Goal: Use online tool/utility: Utilize a website feature to perform a specific function

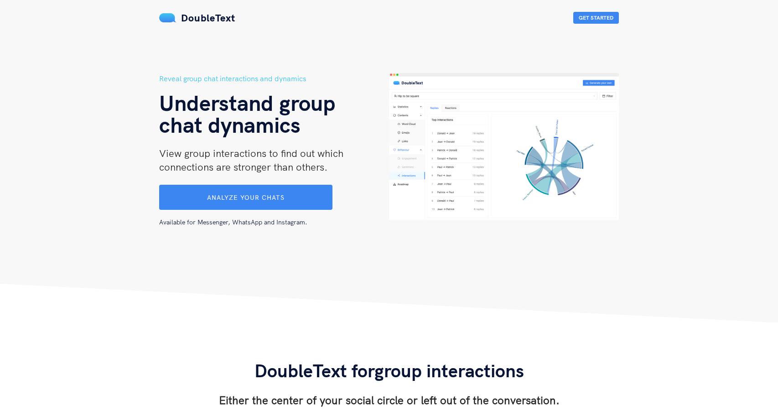
click at [273, 196] on span "Analyze your chats" at bounding box center [246, 197] width 78 height 8
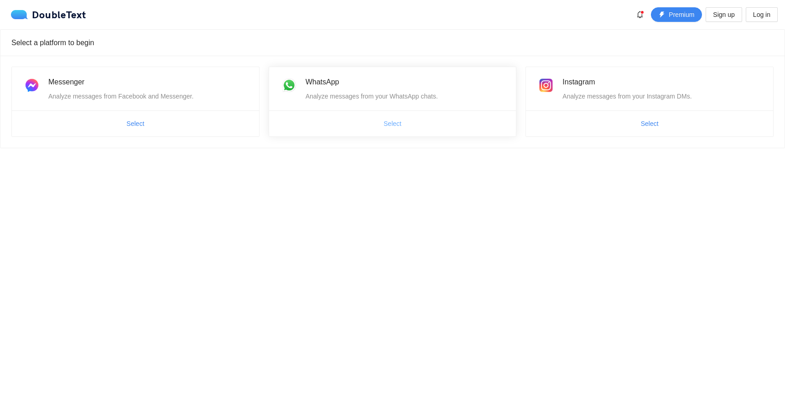
click at [399, 124] on span "Select" at bounding box center [393, 124] width 18 height 10
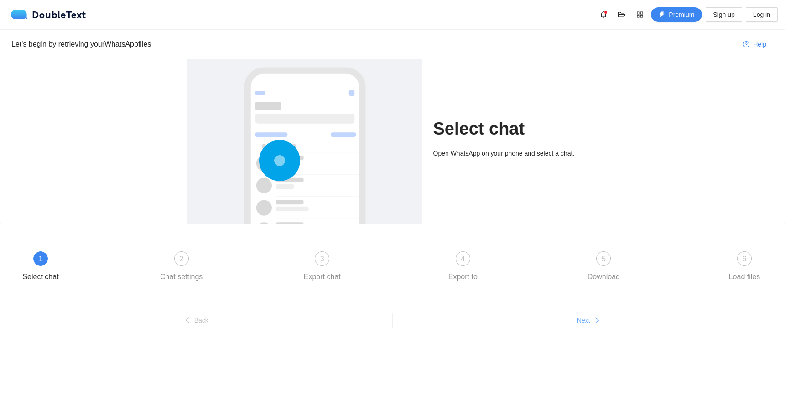
click at [582, 318] on span "Next" at bounding box center [583, 320] width 13 height 10
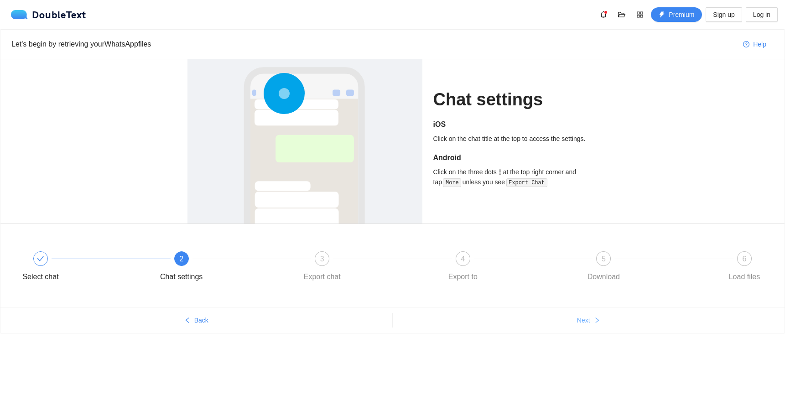
click at [582, 318] on span "Next" at bounding box center [583, 320] width 13 height 10
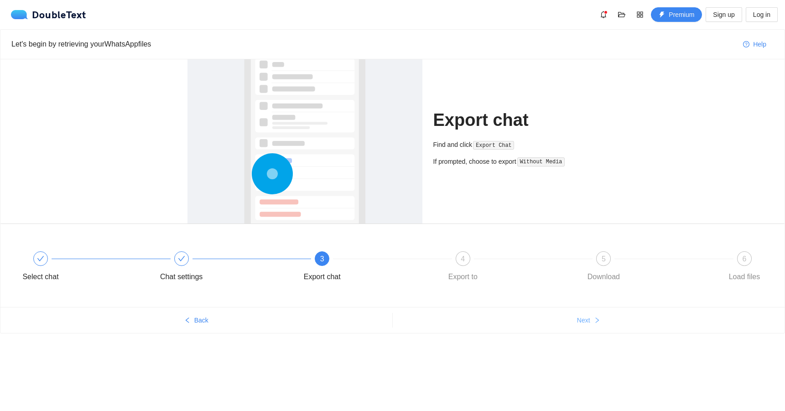
click at [582, 318] on span "Next" at bounding box center [583, 320] width 13 height 10
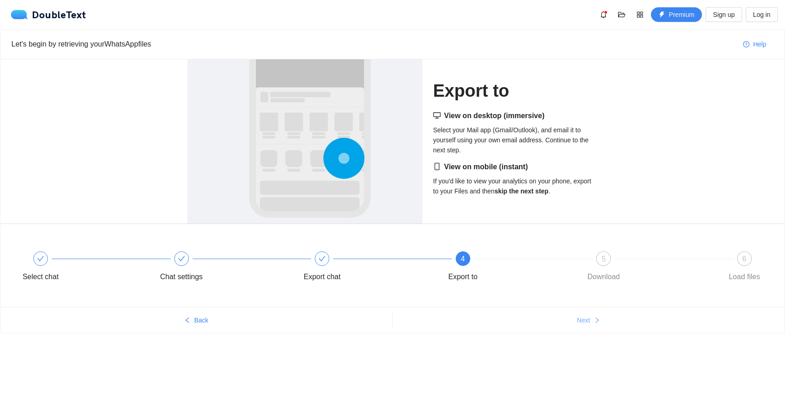
click at [582, 318] on span "Next" at bounding box center [583, 320] width 13 height 10
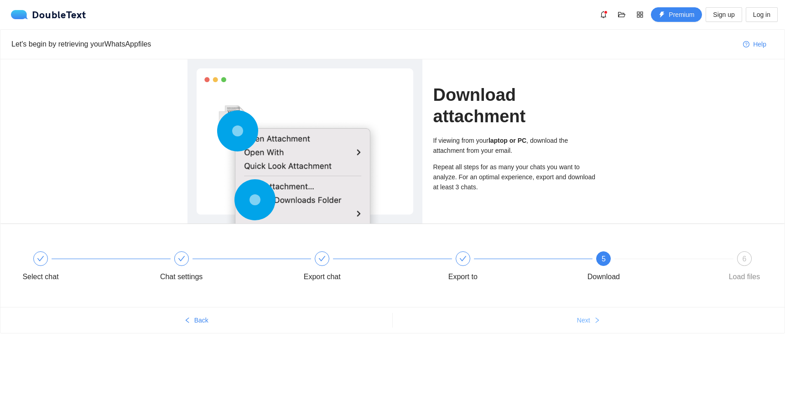
click at [582, 318] on span "Next" at bounding box center [583, 320] width 13 height 10
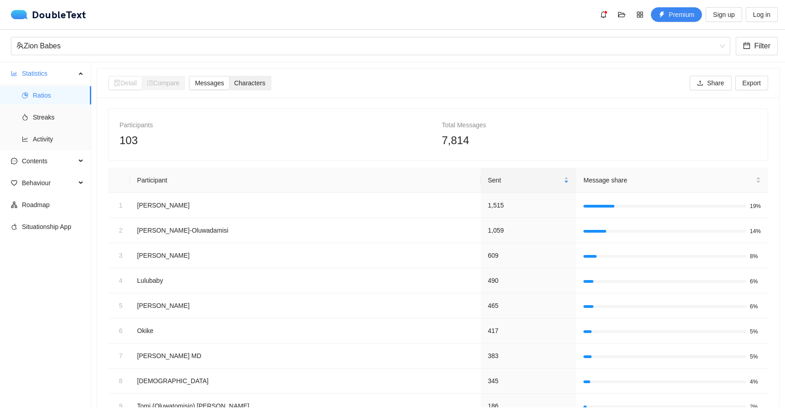
click at [265, 85] on span "Characters" at bounding box center [249, 82] width 31 height 7
click at [229, 77] on input "Characters" at bounding box center [229, 77] width 0 height 0
click at [224, 83] on span "Messages" at bounding box center [209, 82] width 29 height 7
click at [190, 77] on input "Messages" at bounding box center [190, 77] width 0 height 0
click at [54, 116] on span "Streaks" at bounding box center [58, 117] width 51 height 18
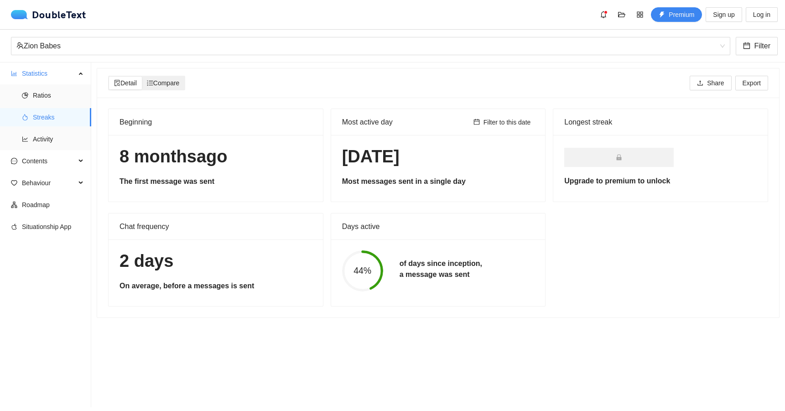
click at [171, 85] on span "Compare" at bounding box center [163, 82] width 33 height 7
click at [142, 77] on input "Compare" at bounding box center [142, 77] width 0 height 0
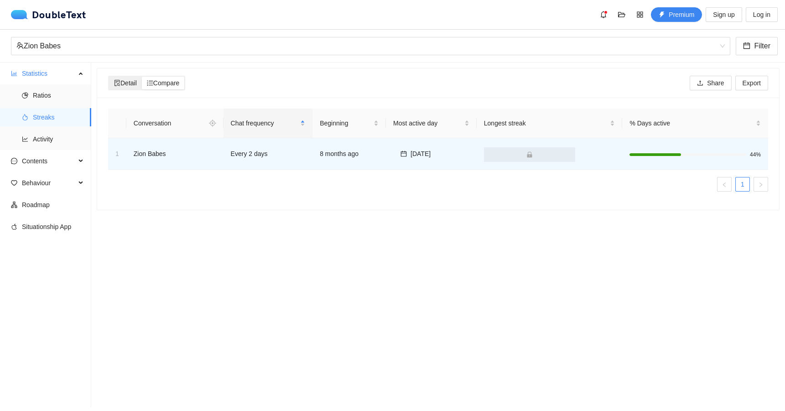
click at [131, 81] on span "Detail" at bounding box center [125, 82] width 23 height 7
click at [109, 77] on input "Detail" at bounding box center [109, 77] width 0 height 0
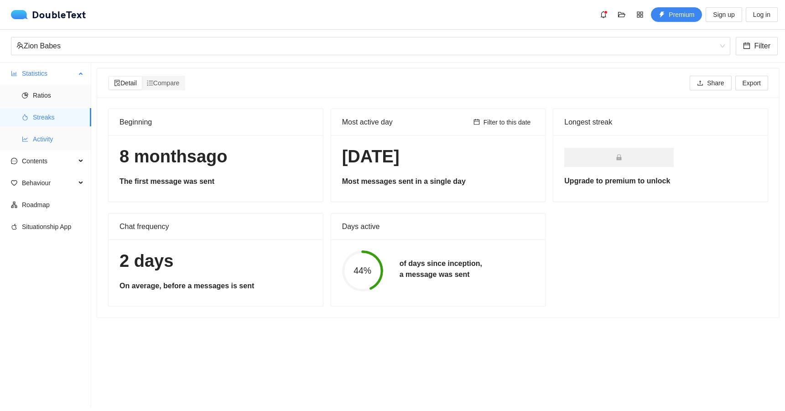
click at [43, 141] on span "Activity" at bounding box center [58, 139] width 51 height 18
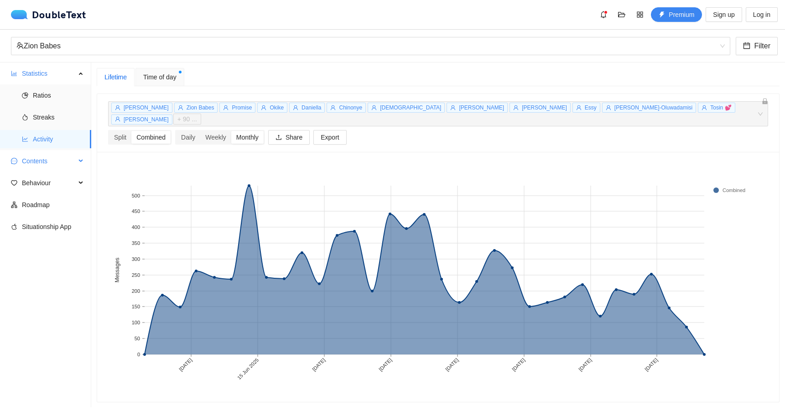
click at [47, 161] on span "Contents" at bounding box center [49, 161] width 54 height 18
click at [45, 185] on span "Word Cloud" at bounding box center [58, 183] width 51 height 18
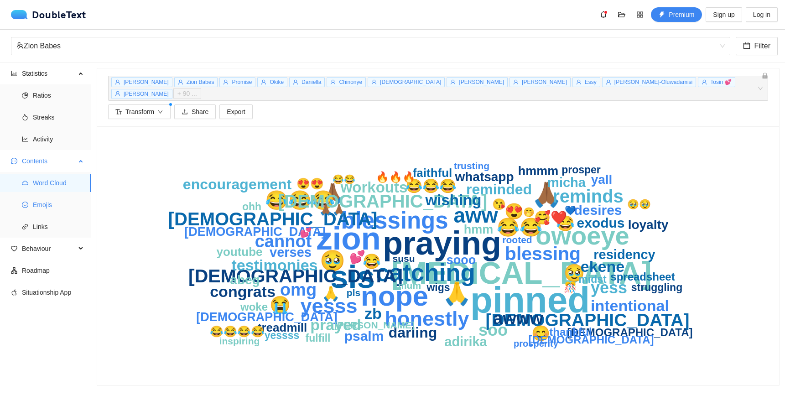
click at [48, 206] on span "Emojis" at bounding box center [58, 205] width 51 height 18
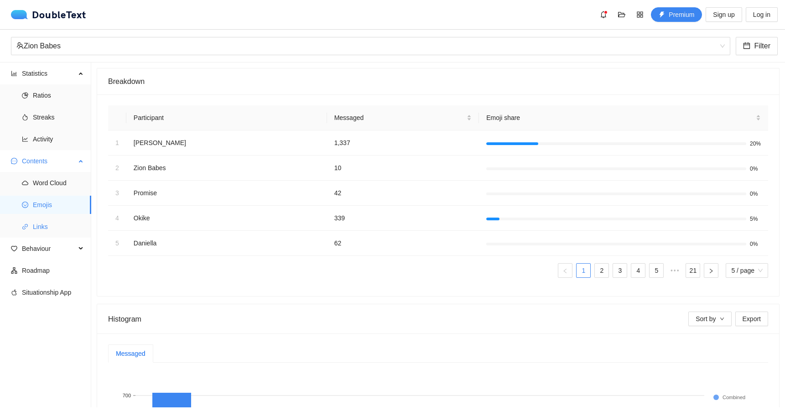
click at [36, 227] on span "Links" at bounding box center [58, 227] width 51 height 18
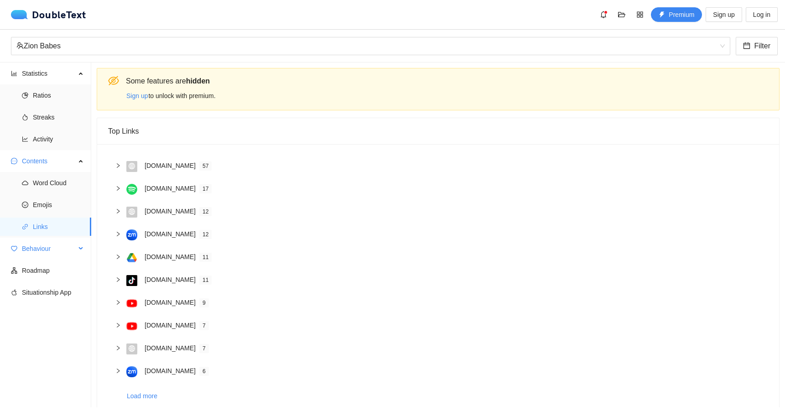
click at [40, 249] on span "Behaviour" at bounding box center [49, 248] width 54 height 18
click at [44, 270] on span "Interactions" at bounding box center [58, 270] width 51 height 18
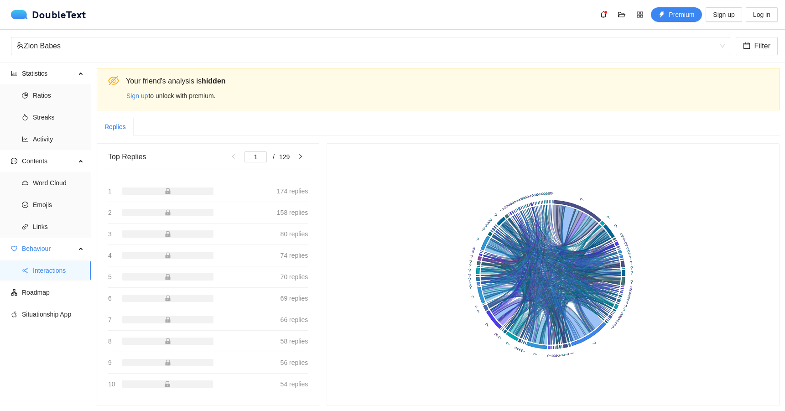
scroll to position [11, 0]
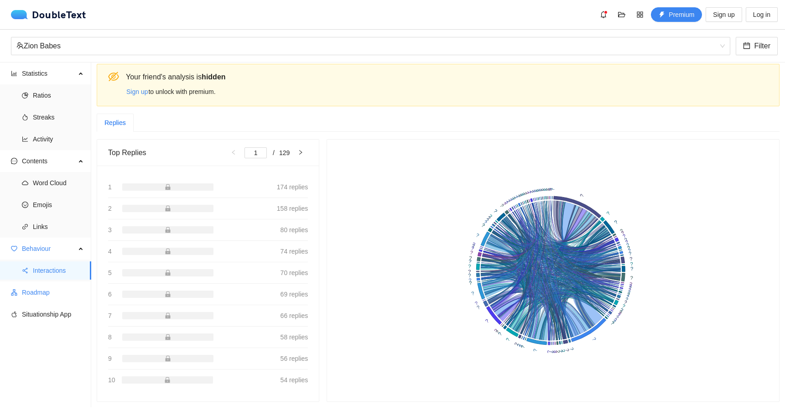
click at [35, 292] on span "Roadmap" at bounding box center [53, 292] width 62 height 18
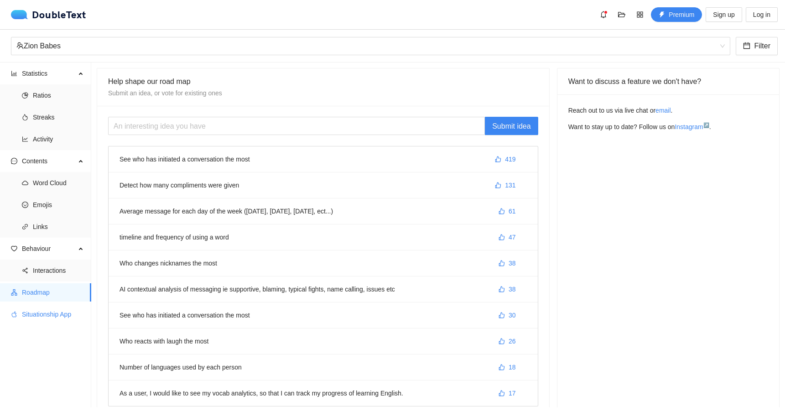
click at [55, 314] on span "Situationship App" at bounding box center [53, 314] width 62 height 18
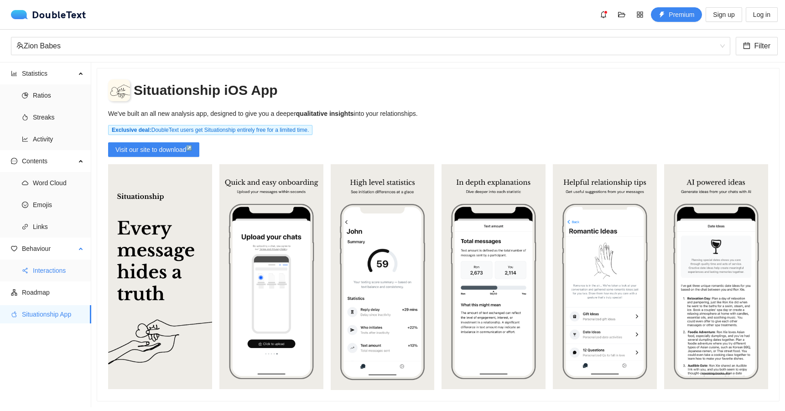
click at [53, 268] on span "Interactions" at bounding box center [58, 270] width 51 height 18
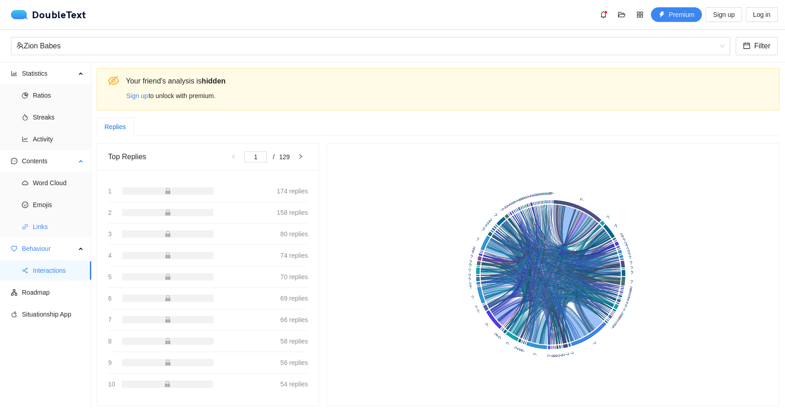
click at [51, 225] on span "Links" at bounding box center [58, 227] width 51 height 18
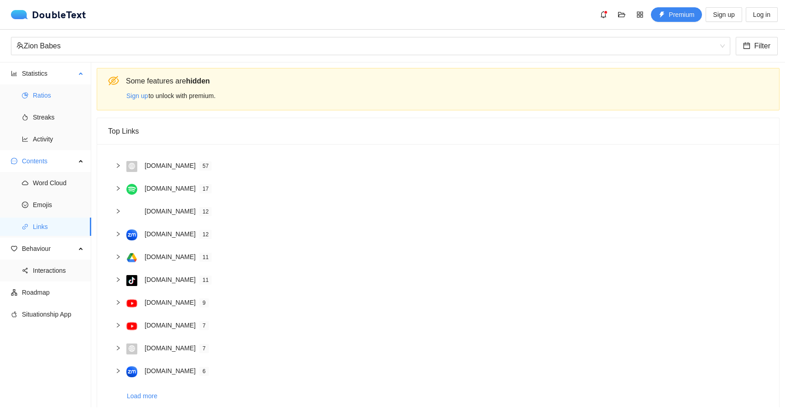
click at [45, 94] on span "Ratios" at bounding box center [58, 95] width 51 height 18
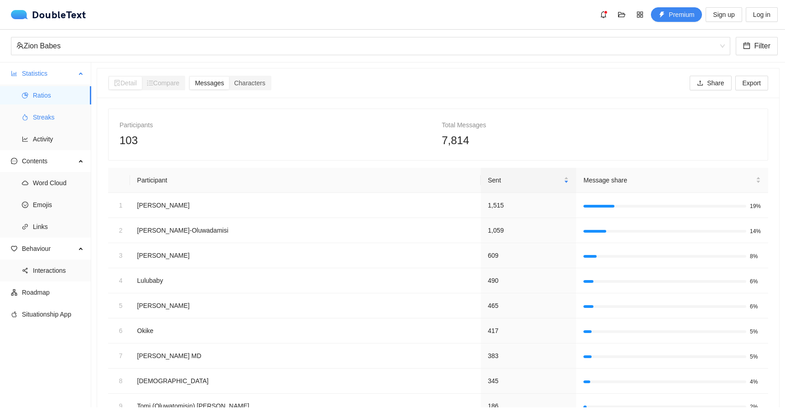
click at [33, 115] on span "Streaks" at bounding box center [58, 117] width 51 height 18
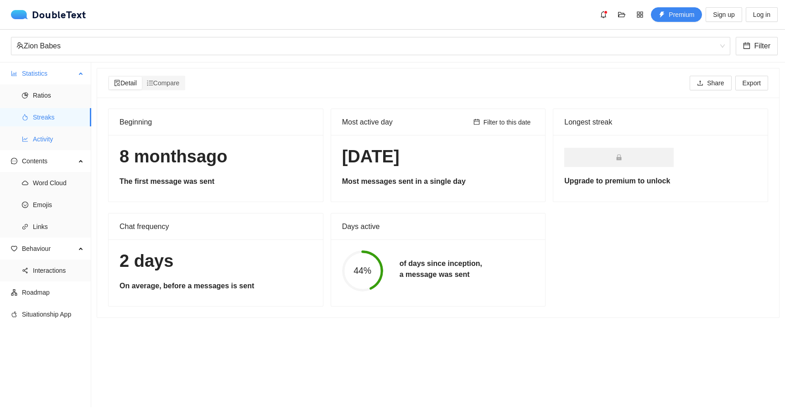
click at [42, 139] on span "Activity" at bounding box center [58, 139] width 51 height 18
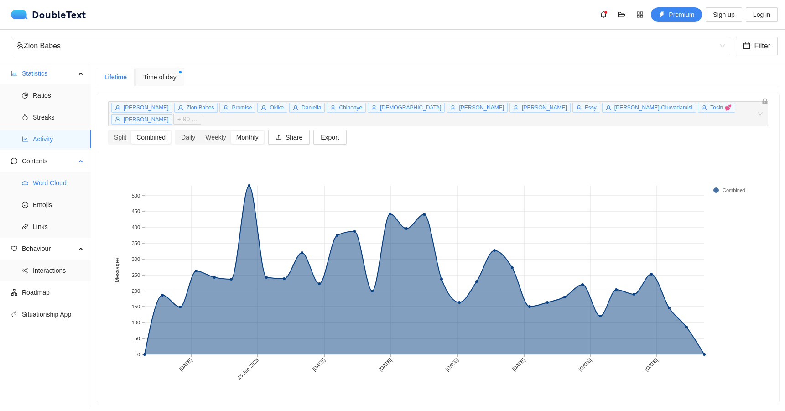
click at [59, 183] on span "Word Cloud" at bounding box center [58, 183] width 51 height 18
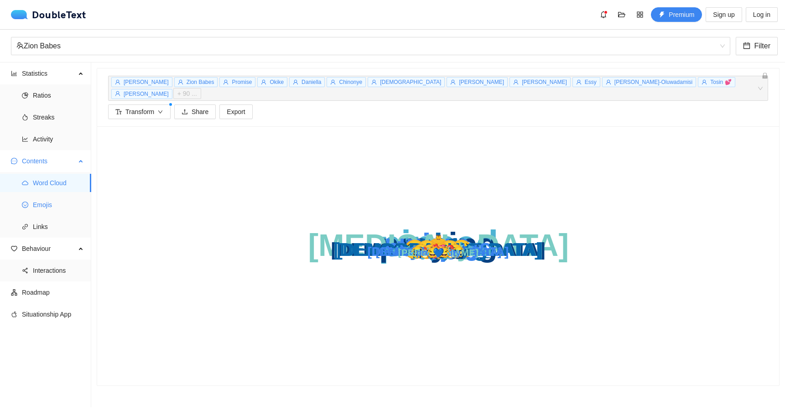
click at [38, 200] on span "Emojis" at bounding box center [58, 205] width 51 height 18
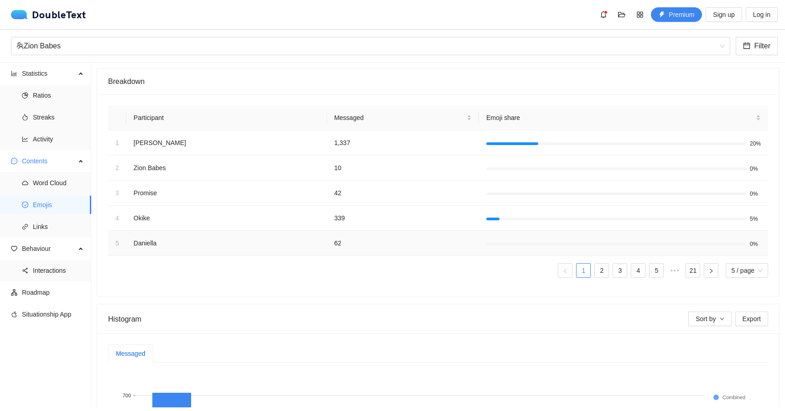
scroll to position [171, 0]
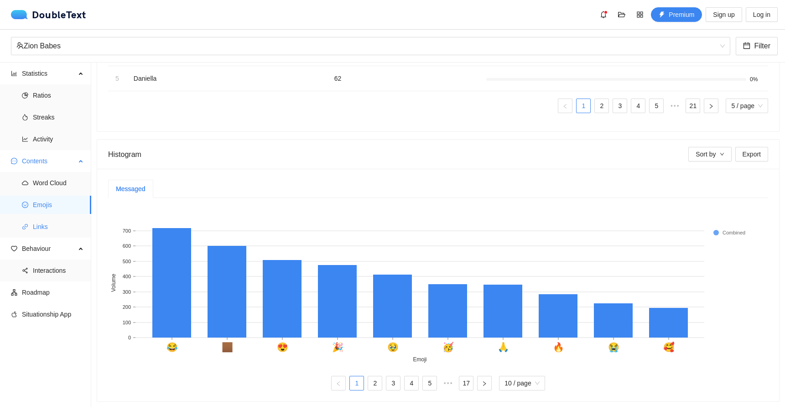
click at [37, 232] on span "Links" at bounding box center [58, 227] width 51 height 18
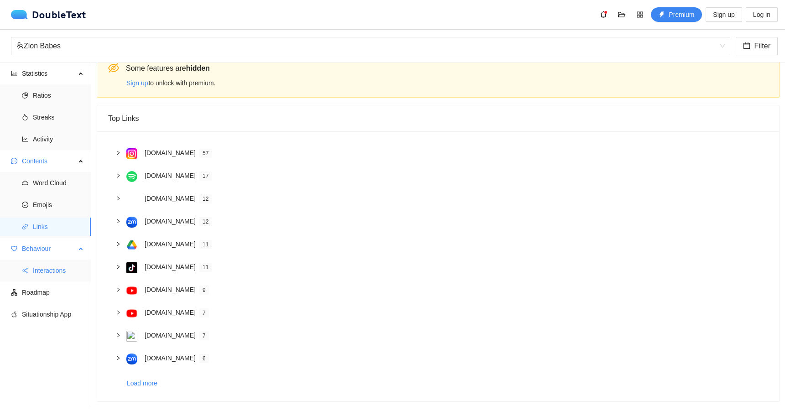
scroll to position [20, 0]
click at [46, 268] on span "Interactions" at bounding box center [58, 270] width 51 height 18
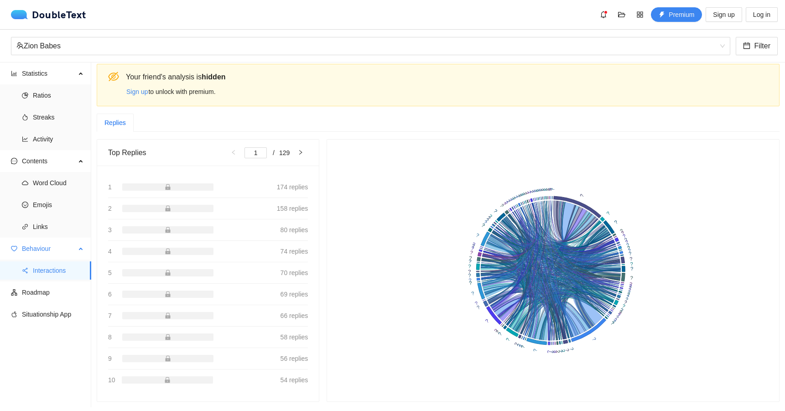
scroll to position [11, 0]
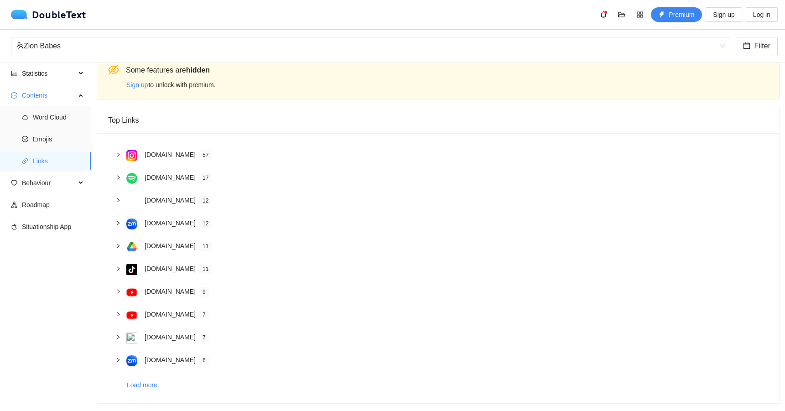
scroll to position [20, 0]
